Goal: Find specific page/section: Find specific page/section

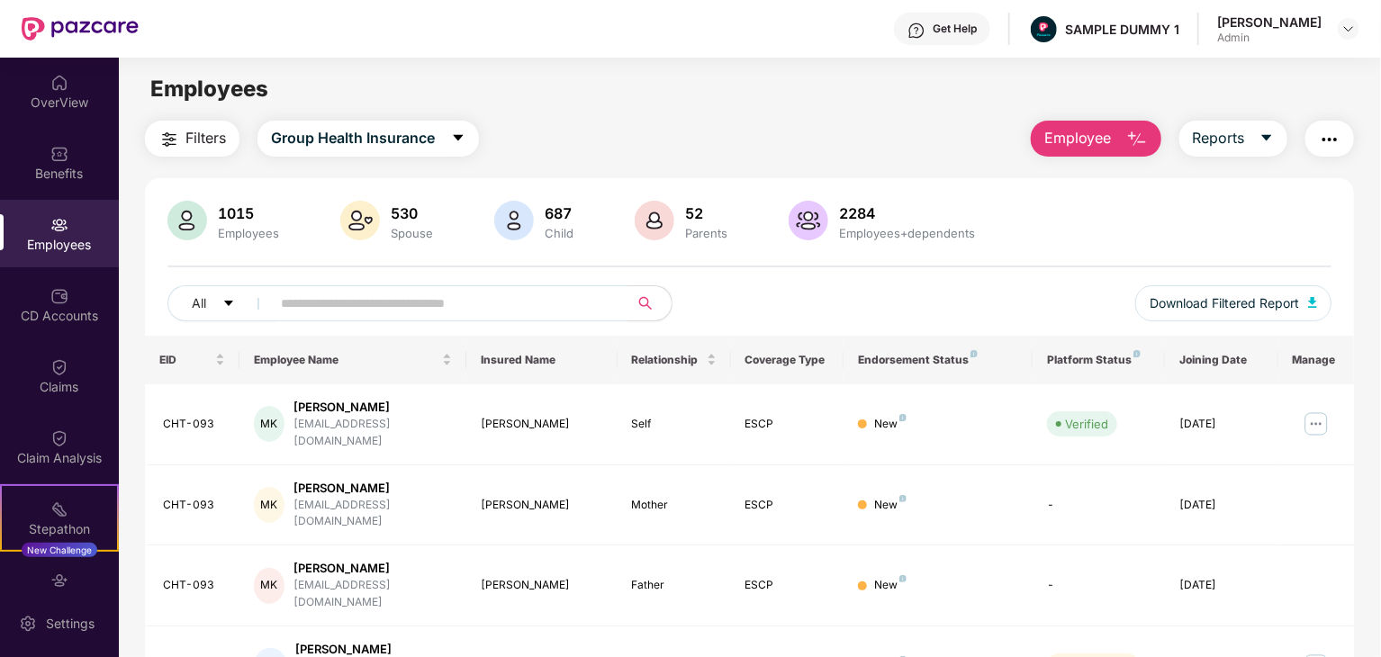
click at [411, 216] on div "530" at bounding box center [412, 213] width 50 height 18
click at [230, 212] on div "1015" at bounding box center [248, 213] width 68 height 18
click at [233, 233] on div "Employees" at bounding box center [248, 233] width 68 height 14
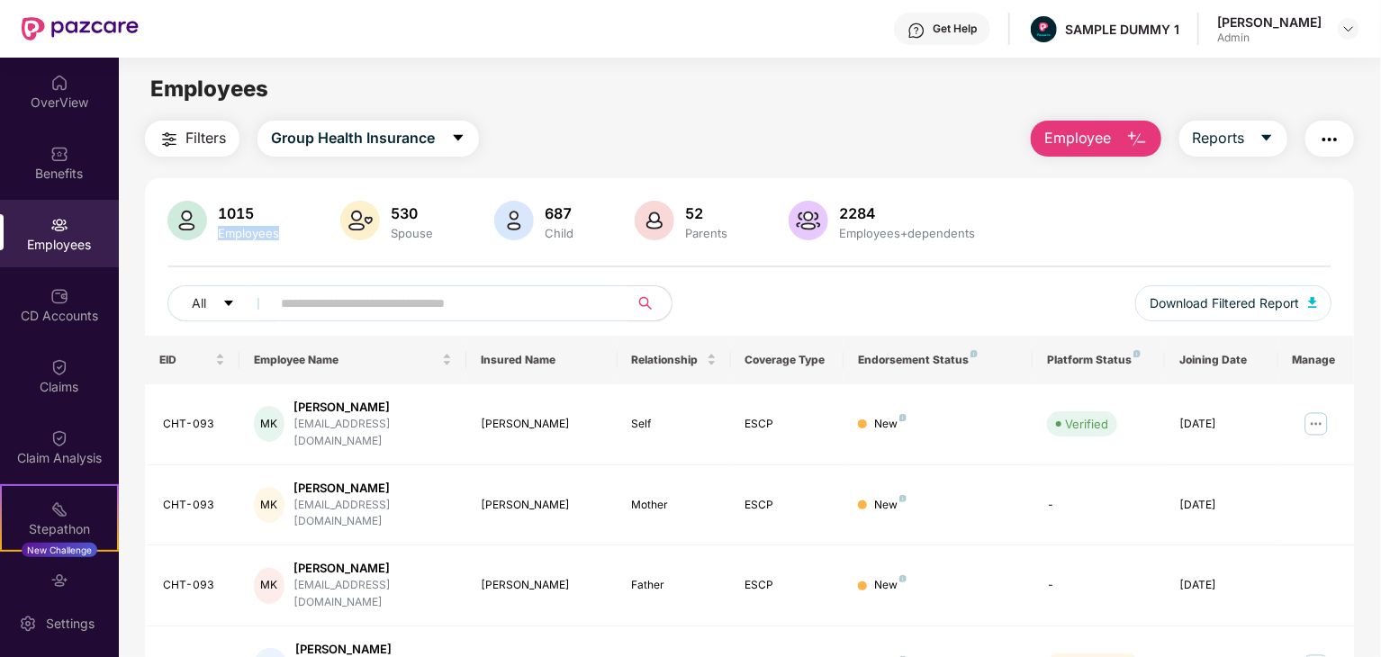
click at [233, 233] on div "Employees" at bounding box center [248, 233] width 68 height 14
click at [408, 217] on div "530" at bounding box center [412, 213] width 50 height 18
click at [554, 214] on div "687" at bounding box center [559, 213] width 36 height 18
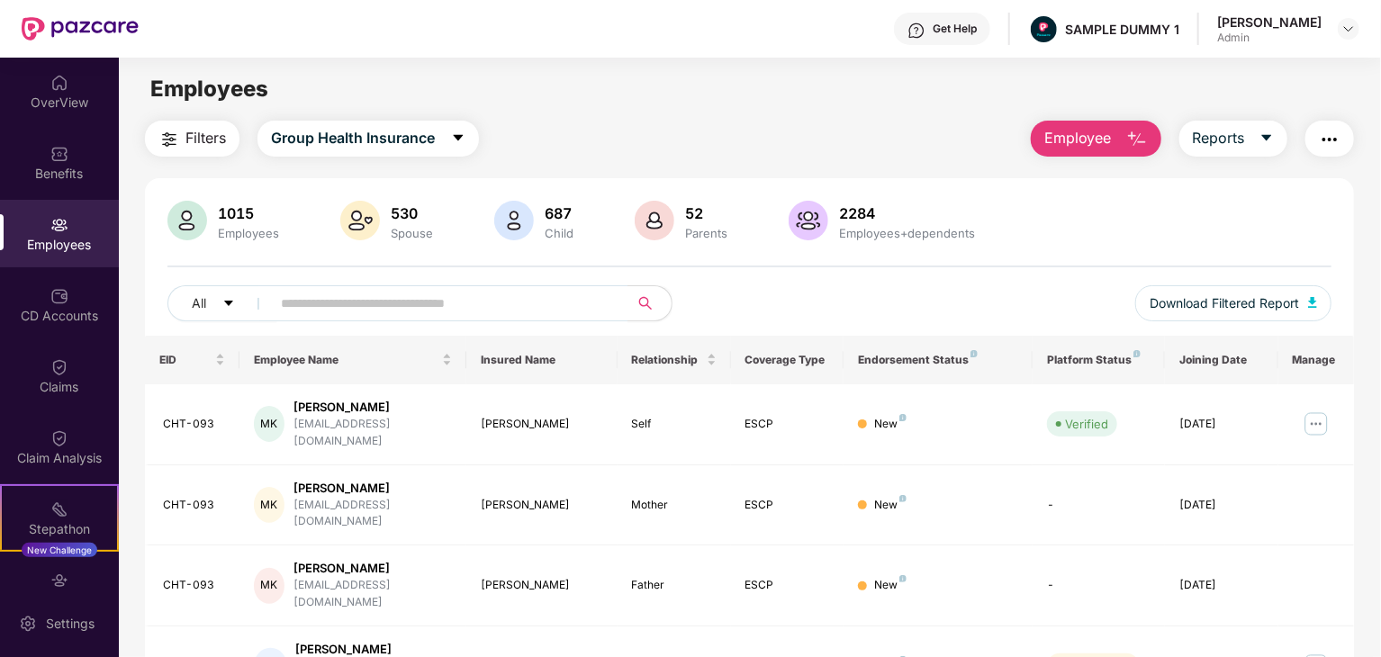
click at [691, 215] on div "52" at bounding box center [707, 213] width 50 height 18
click at [854, 216] on div "2284" at bounding box center [907, 213] width 143 height 18
click at [698, 236] on div "Parents" at bounding box center [707, 233] width 50 height 14
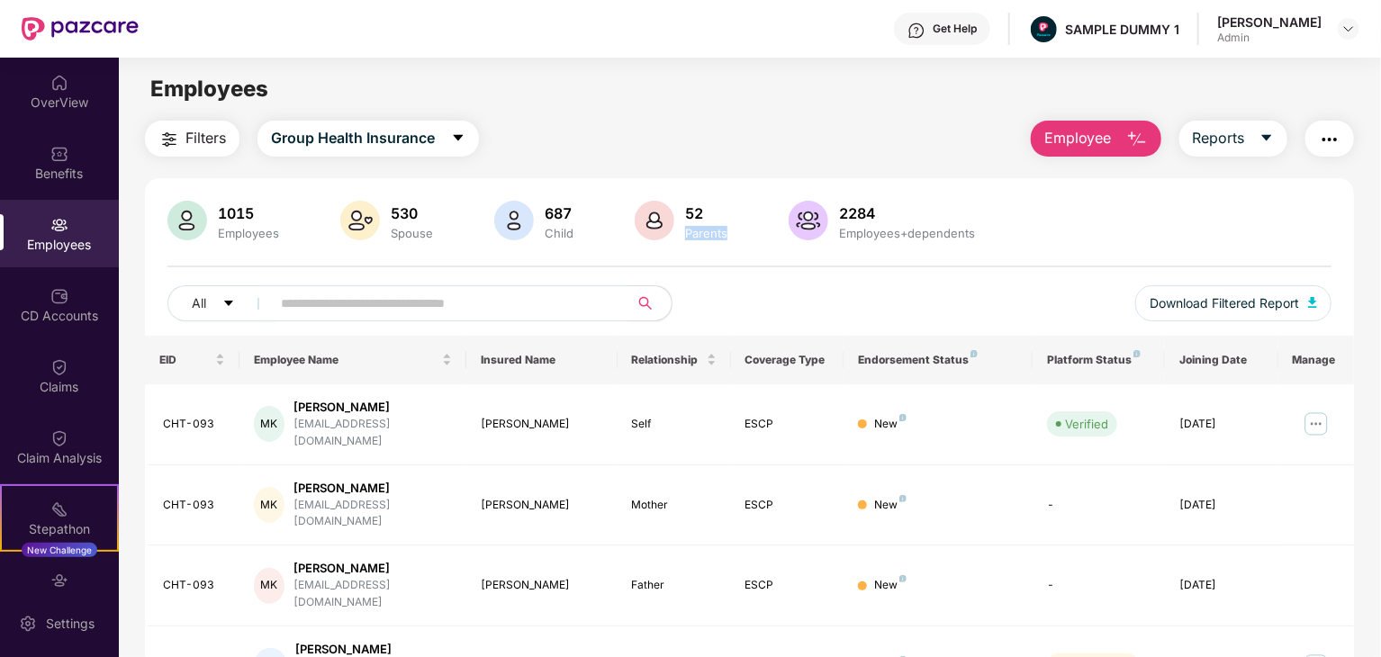
click at [698, 236] on div "Parents" at bounding box center [707, 233] width 50 height 14
click at [855, 230] on div "Employees+dependents" at bounding box center [907, 233] width 143 height 14
click at [950, 228] on div "Employees+dependents" at bounding box center [907, 233] width 143 height 14
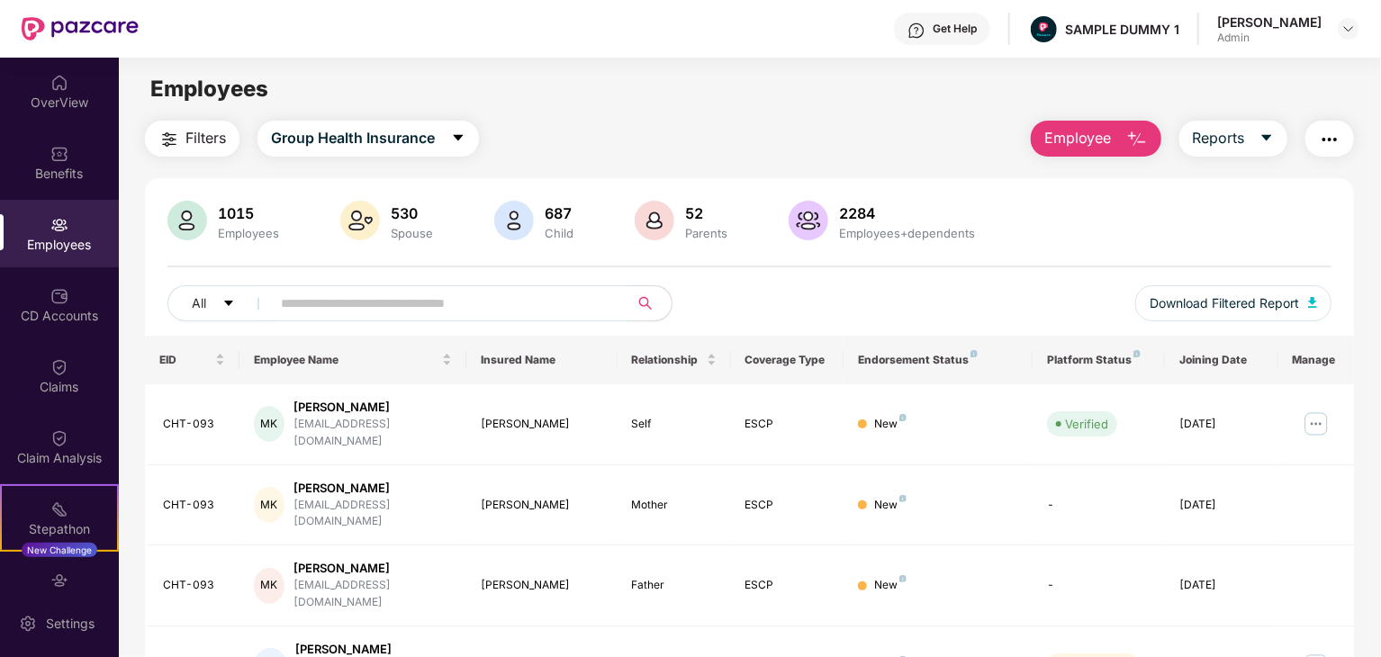
click at [561, 235] on div "Child" at bounding box center [559, 233] width 36 height 14
click at [404, 233] on div "Spouse" at bounding box center [412, 233] width 50 height 14
click at [234, 235] on div "Employees" at bounding box center [248, 233] width 68 height 14
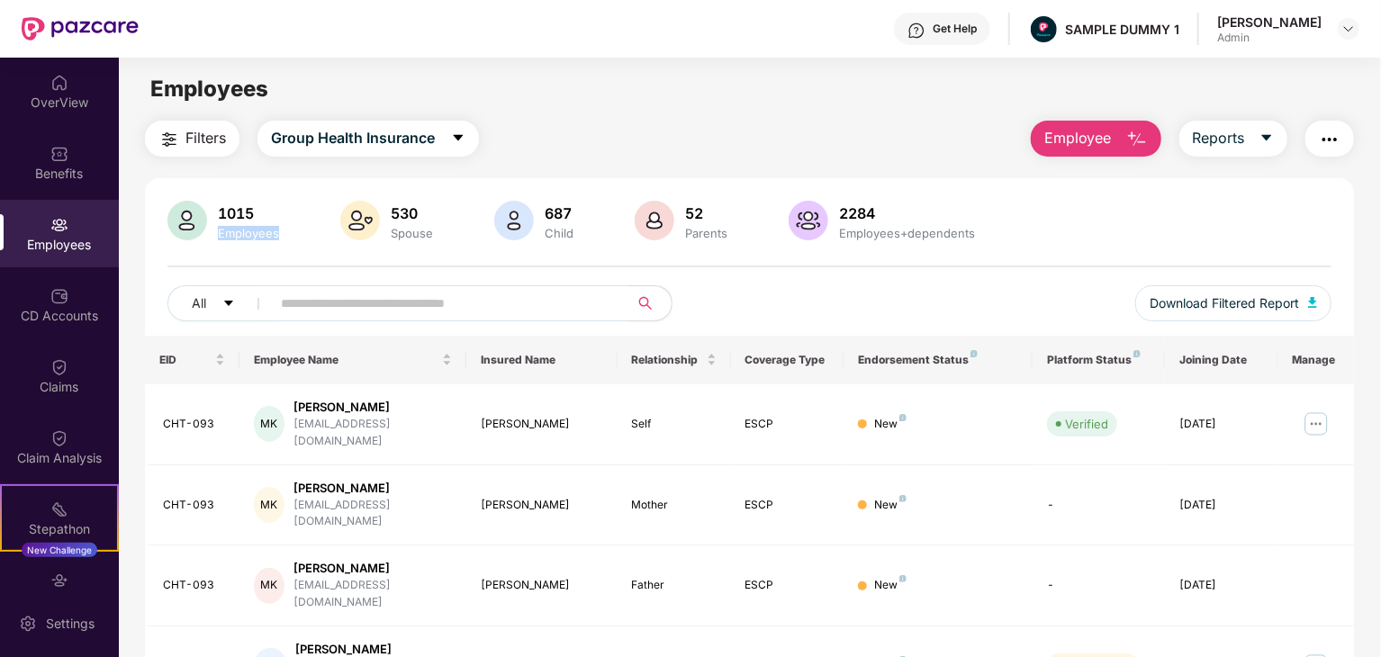
click at [234, 235] on div "Employees" at bounding box center [248, 233] width 68 height 14
